Goal: Transaction & Acquisition: Purchase product/service

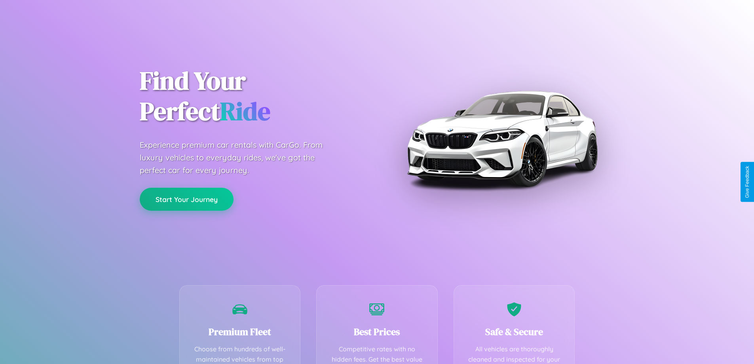
click at [186, 199] on button "Start Your Journey" at bounding box center [187, 199] width 94 height 23
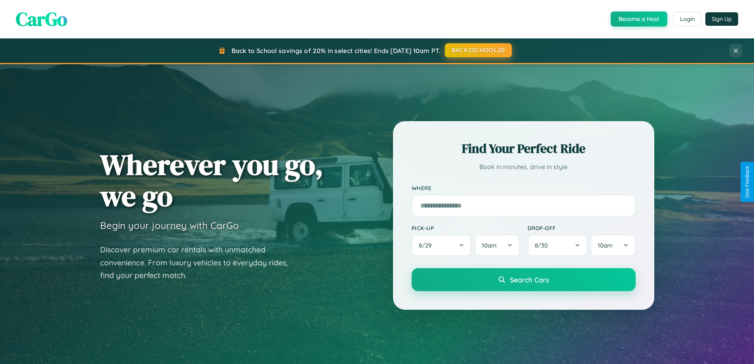
click at [478, 50] on button "BACK2SCHOOL20" at bounding box center [478, 50] width 67 height 14
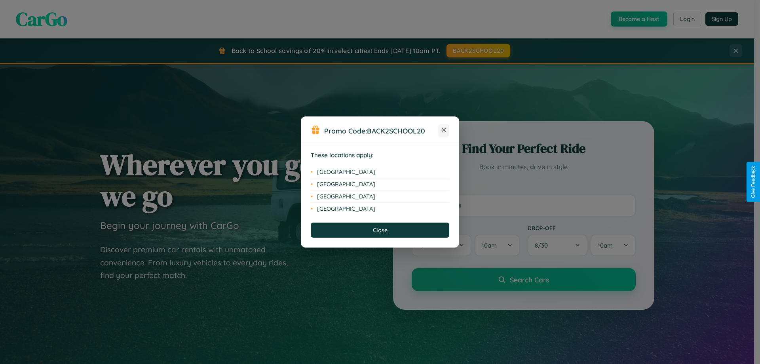
click at [444, 130] on icon at bounding box center [444, 130] width 4 height 4
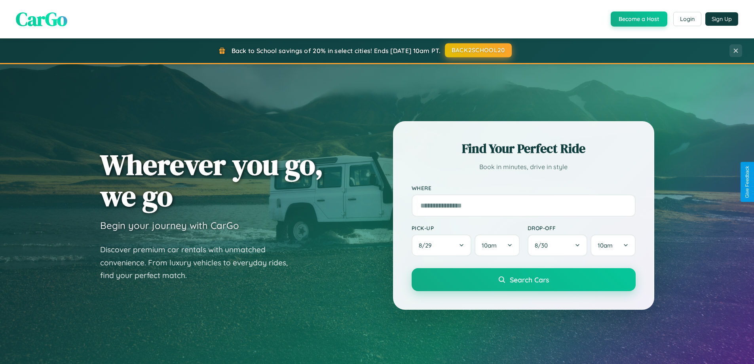
click at [478, 50] on button "BACK2SCHOOL20" at bounding box center [478, 50] width 67 height 14
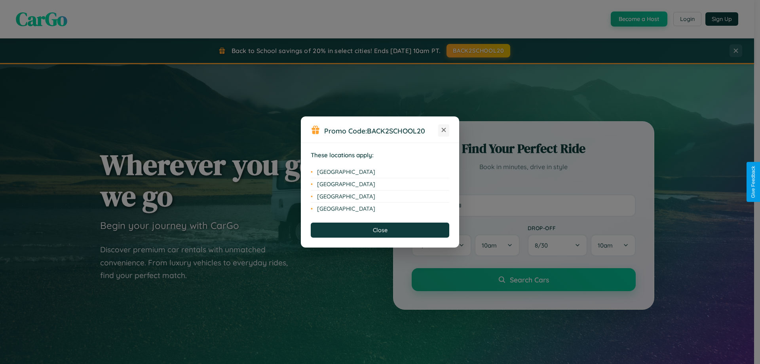
click at [444, 130] on icon at bounding box center [444, 130] width 4 height 4
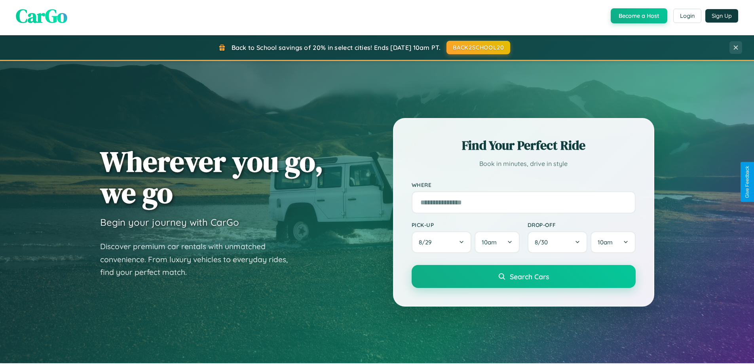
scroll to position [545, 0]
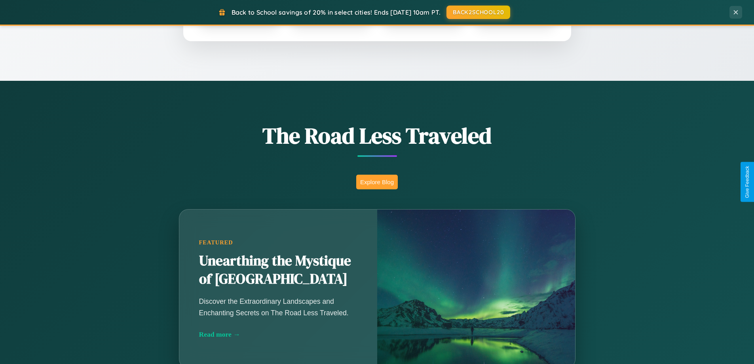
click at [377, 182] on button "Explore Blog" at bounding box center [377, 182] width 42 height 15
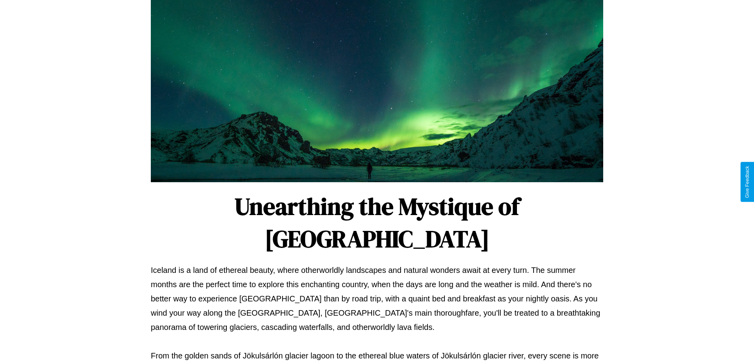
scroll to position [256, 0]
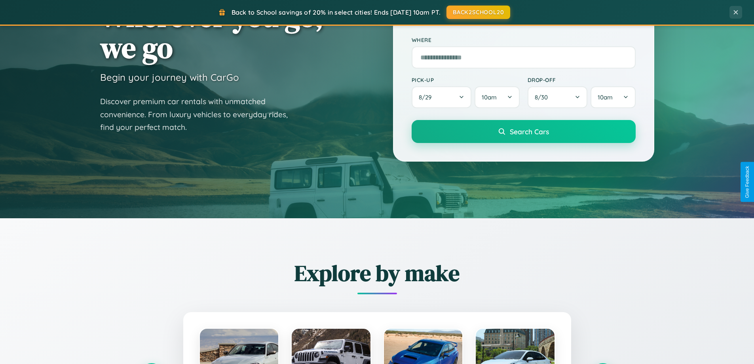
scroll to position [23, 0]
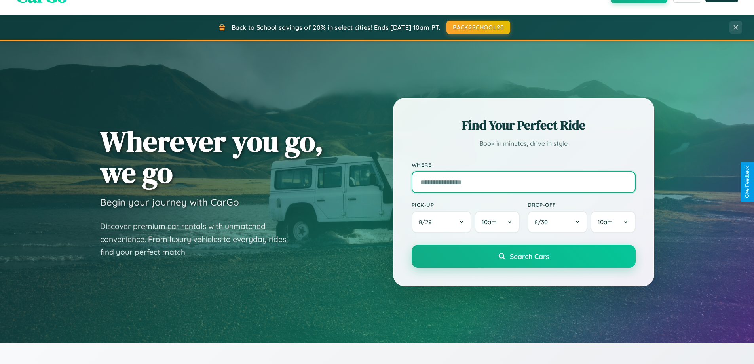
click at [523, 182] on input "text" at bounding box center [524, 182] width 224 height 22
type input "**********"
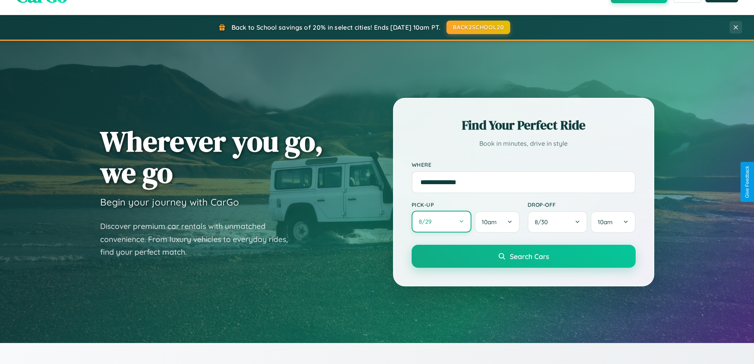
click at [441, 222] on button "8 / 29" at bounding box center [442, 222] width 60 height 22
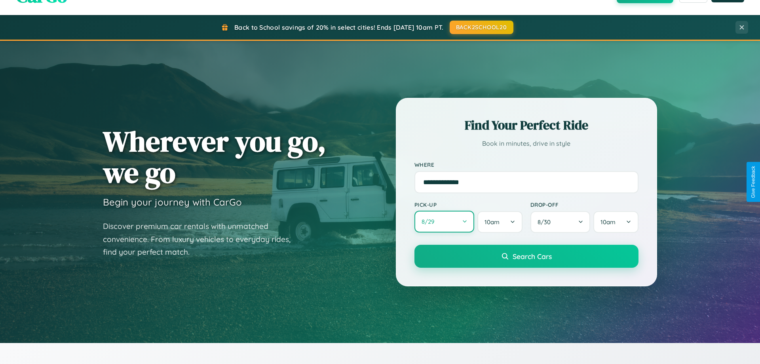
select select "*"
select select "****"
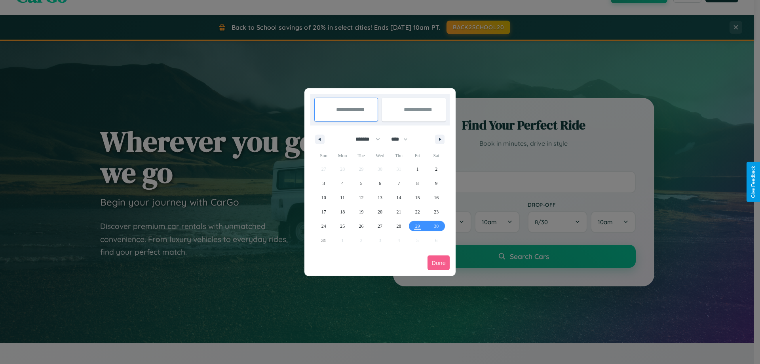
click at [364, 139] on select "******* ******** ***** ***** *** **** **** ****** ********* ******* ******** **…" at bounding box center [366, 139] width 34 height 13
select select "*"
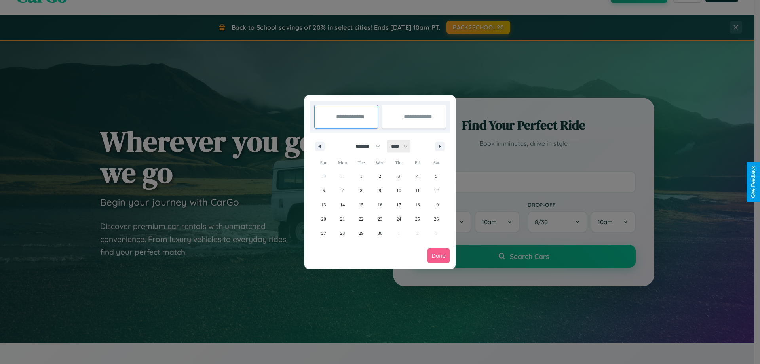
drag, startPoint x: 403, startPoint y: 146, endPoint x: 380, endPoint y: 159, distance: 26.2
click at [403, 146] on select "**** **** **** **** **** **** **** **** **** **** **** **** **** **** **** ****…" at bounding box center [399, 146] width 24 height 13
select select "****"
click at [399, 204] on span "16" at bounding box center [398, 205] width 5 height 14
type input "**********"
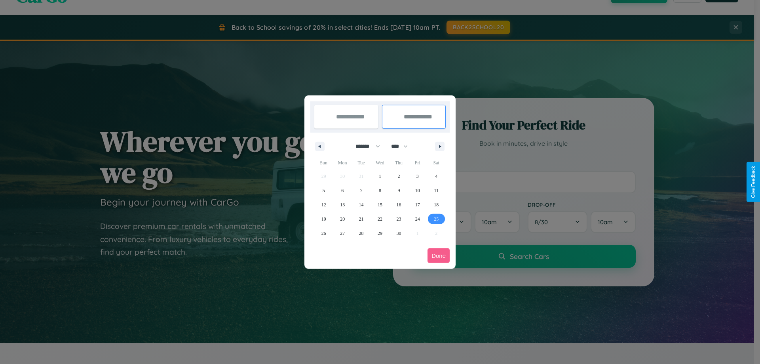
click at [436, 218] on span "25" at bounding box center [436, 219] width 5 height 14
type input "**********"
click at [439, 255] on button "Done" at bounding box center [438, 255] width 22 height 15
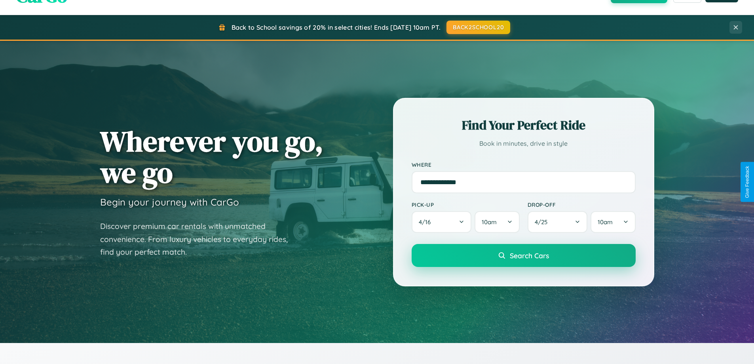
click at [523, 255] on span "Search Cars" at bounding box center [529, 255] width 39 height 9
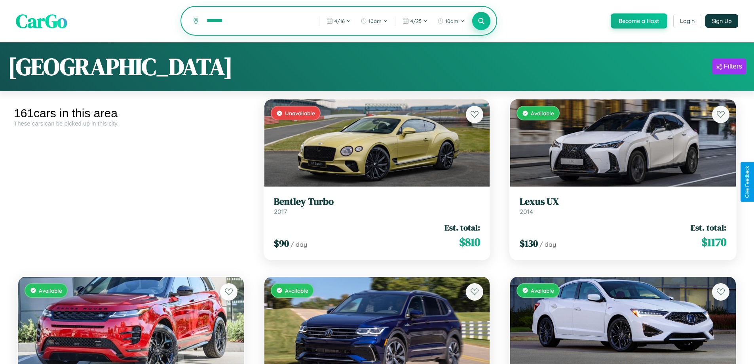
type input "*******"
click at [481, 21] on icon at bounding box center [482, 21] width 8 height 8
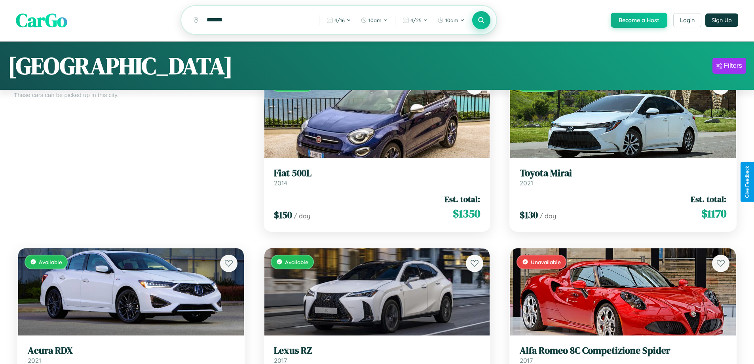
scroll to position [6315, 0]
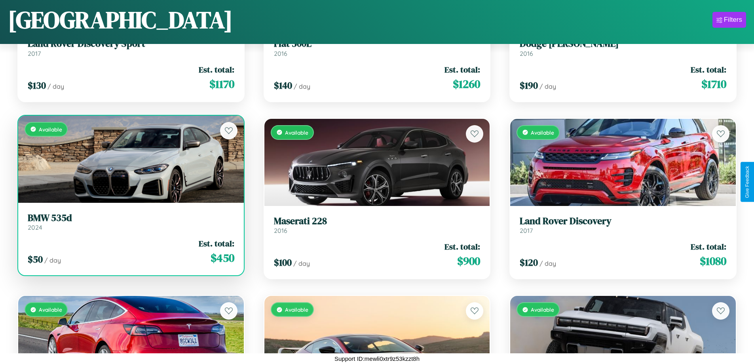
click at [130, 225] on link "BMW 535d 2024" at bounding box center [131, 221] width 207 height 19
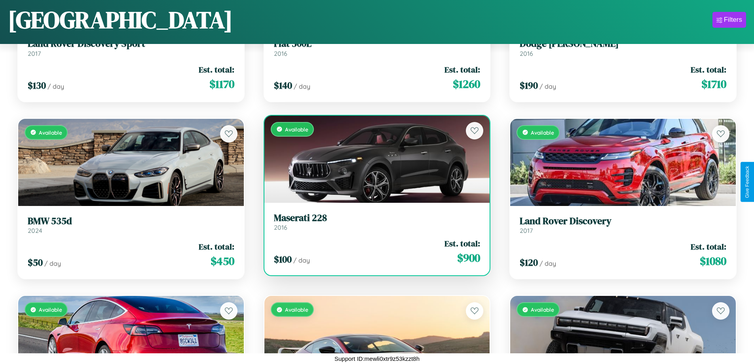
scroll to position [6492, 0]
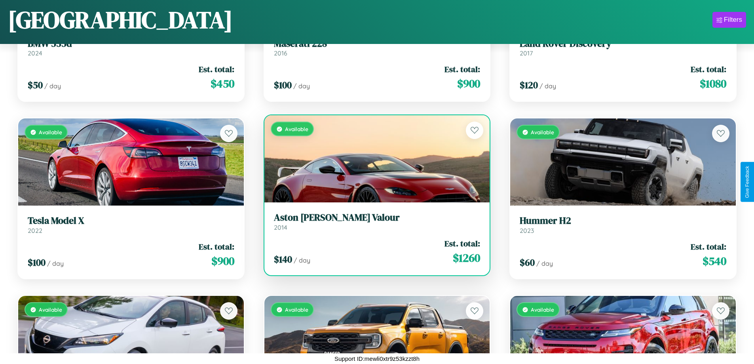
click at [374, 159] on div "Available" at bounding box center [377, 158] width 226 height 87
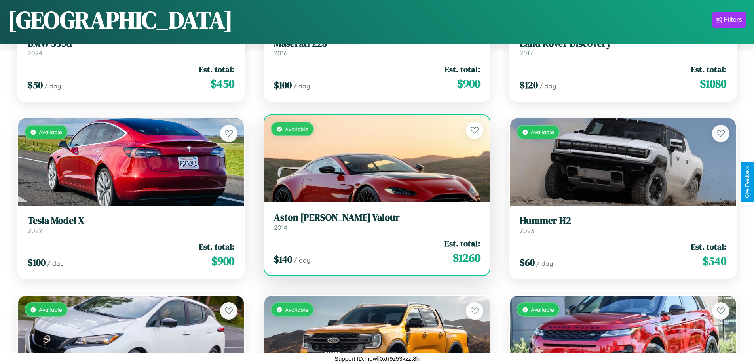
click at [374, 159] on div "Available" at bounding box center [377, 158] width 226 height 87
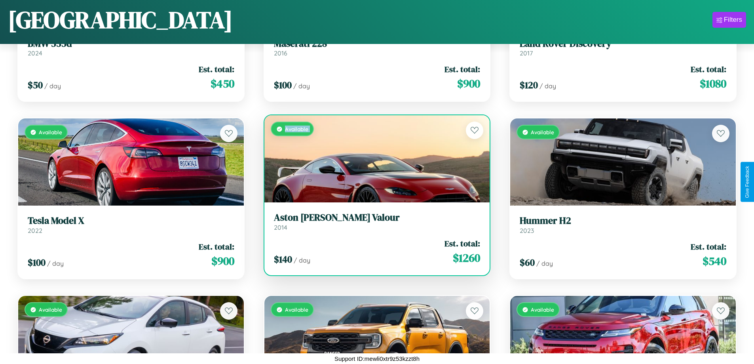
click at [374, 159] on div "Available" at bounding box center [377, 158] width 226 height 87
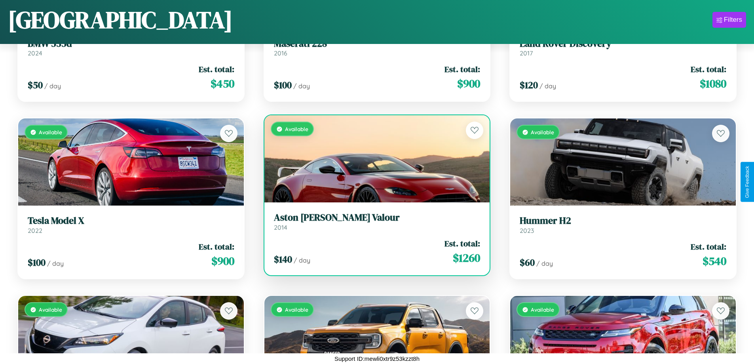
click at [374, 159] on div "Available" at bounding box center [377, 158] width 226 height 87
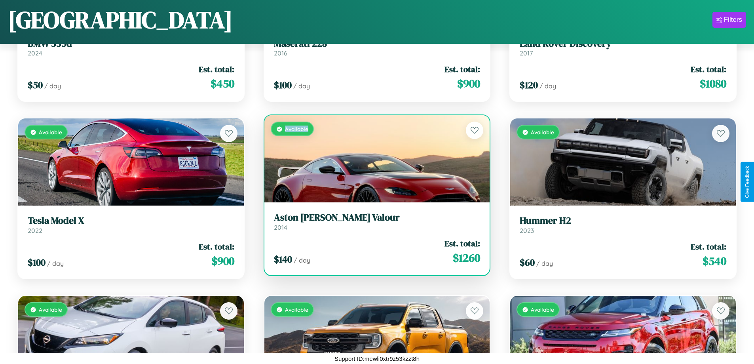
click at [374, 159] on div "Available" at bounding box center [377, 158] width 226 height 87
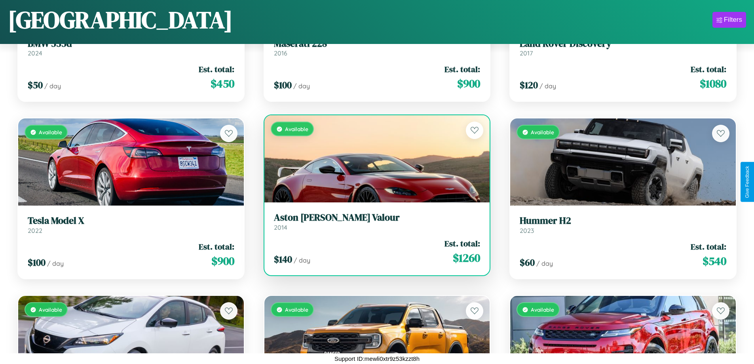
click at [374, 221] on h3 "Aston Martin Valour" at bounding box center [377, 217] width 207 height 11
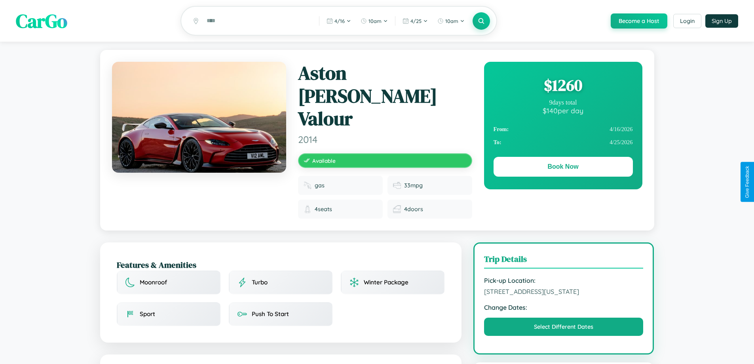
click at [563, 86] on div "$ 1260" at bounding box center [563, 84] width 139 height 21
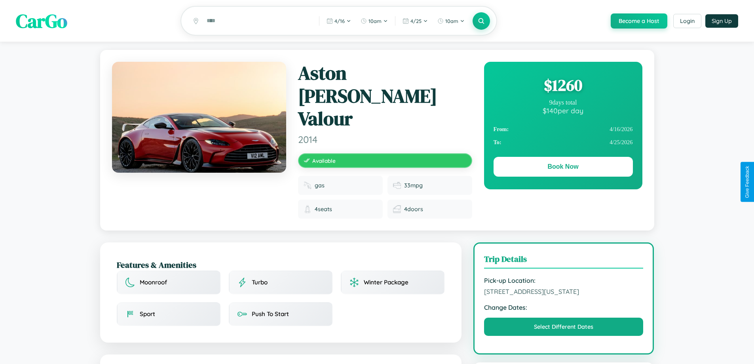
click at [563, 86] on div "$ 1260" at bounding box center [563, 84] width 139 height 21
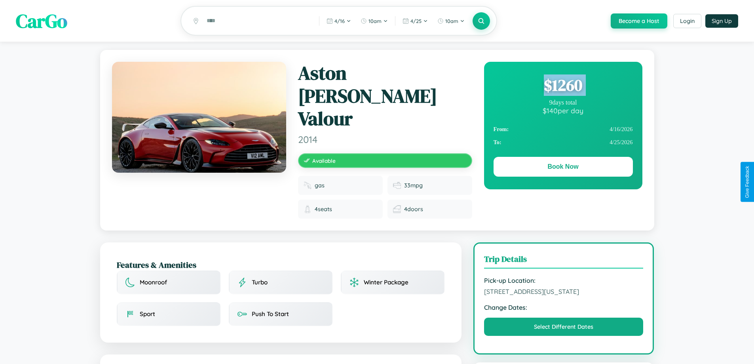
click at [563, 86] on div "$ 1260" at bounding box center [563, 84] width 139 height 21
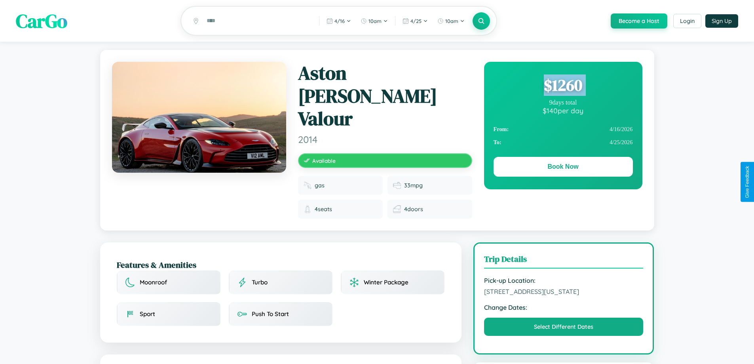
click at [563, 86] on div "$ 1260" at bounding box center [563, 84] width 139 height 21
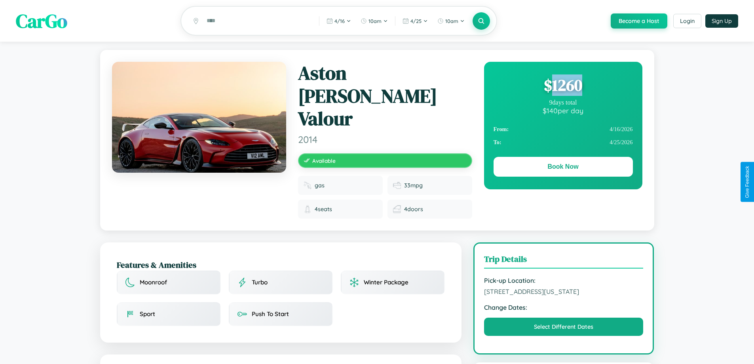
click at [563, 86] on div "$ 1260" at bounding box center [563, 84] width 139 height 21
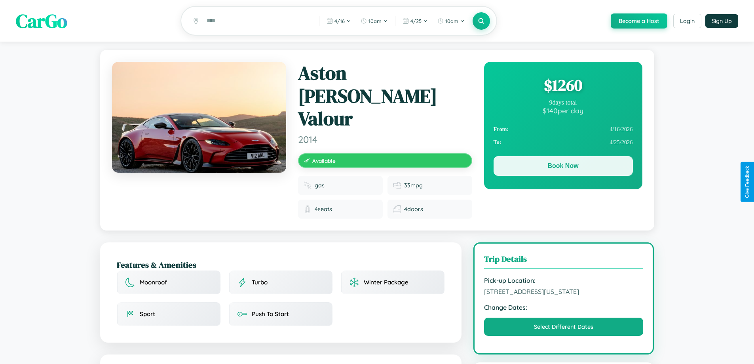
click at [563, 167] on button "Book Now" at bounding box center [563, 166] width 139 height 20
